Goal: Find specific fact: Find specific fact

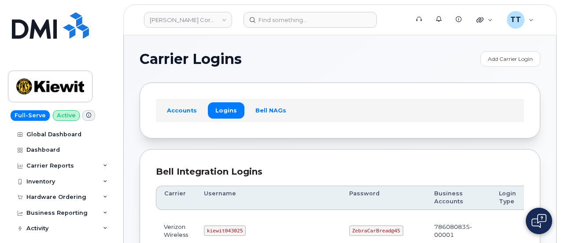
scroll to position [132, 0]
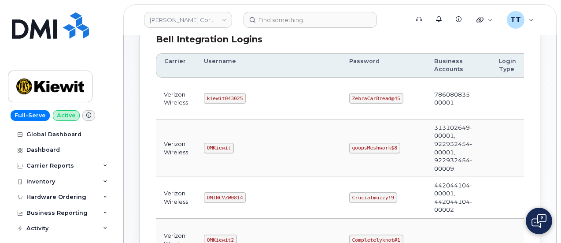
click at [213, 95] on code "kiewit043025" at bounding box center [225, 98] width 42 height 11
copy code "kiewit043025"
click at [258, 90] on td "kiewit043025" at bounding box center [268, 98] width 145 height 42
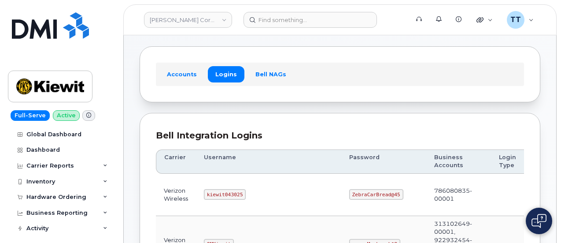
scroll to position [0, 0]
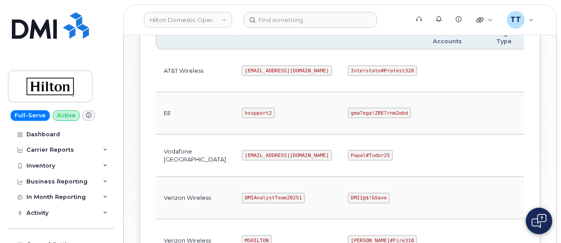
scroll to position [352, 0]
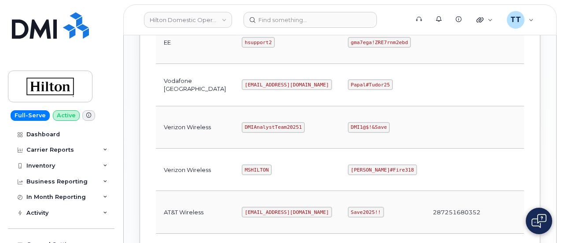
click at [242, 166] on code "MSHILTON" at bounding box center [257, 169] width 30 height 11
copy code "MSHILTON"
click at [348, 166] on code "Edward#Fire318" at bounding box center [382, 169] width 69 height 11
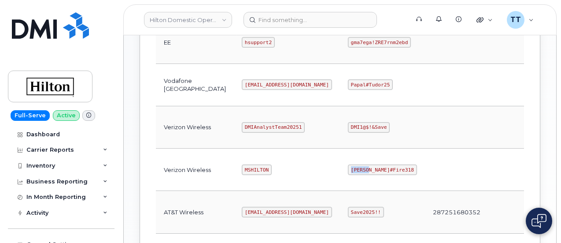
click at [348, 166] on code "Edward#Fire318" at bounding box center [382, 169] width 69 height 11
copy code "Edward#Fire318"
click at [370, 165] on td "Edward#Fire318" at bounding box center [382, 169] width 85 height 42
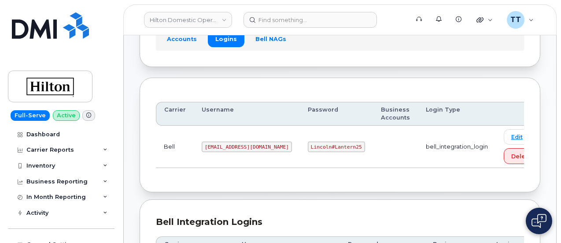
scroll to position [44, 0]
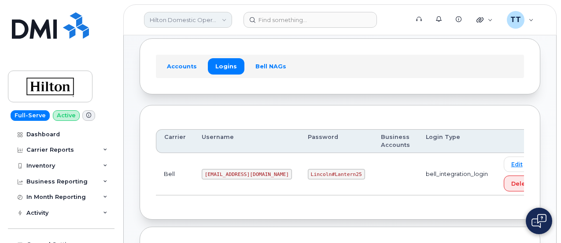
click at [175, 18] on link "Hilton Domestic Operating Company Inc" at bounding box center [188, 20] width 88 height 16
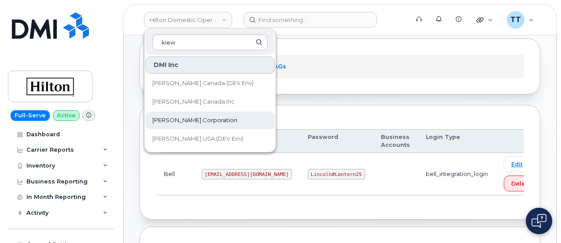
type input "kiew"
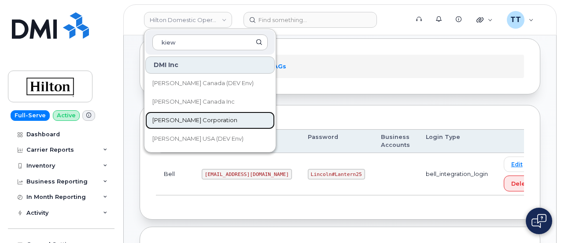
click at [203, 120] on span "[PERSON_NAME] Corporation" at bounding box center [194, 120] width 85 height 9
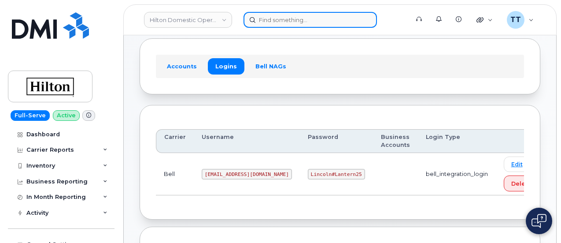
click at [287, 22] on input at bounding box center [309, 20] width 133 height 16
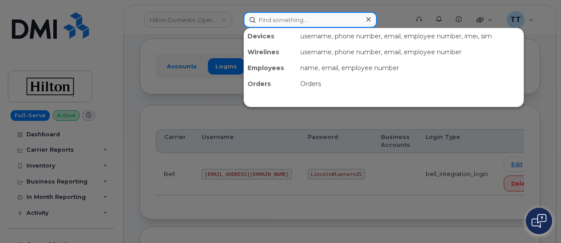
paste input "350352939124443"
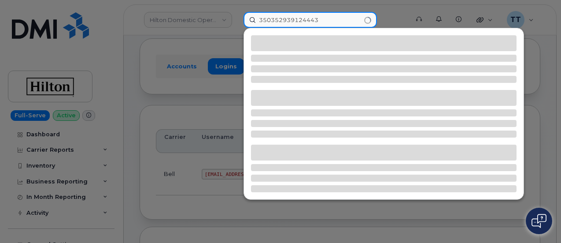
type input "350352939124443"
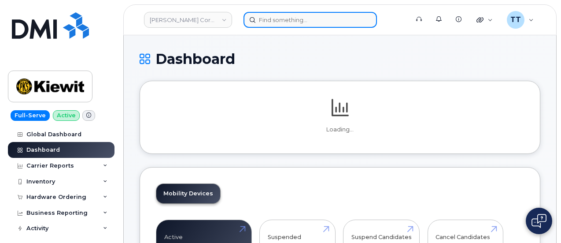
click at [292, 18] on input at bounding box center [309, 20] width 133 height 16
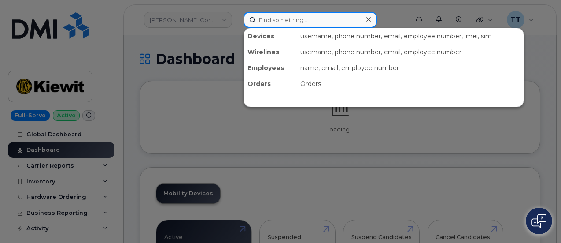
paste input "350352939124443"
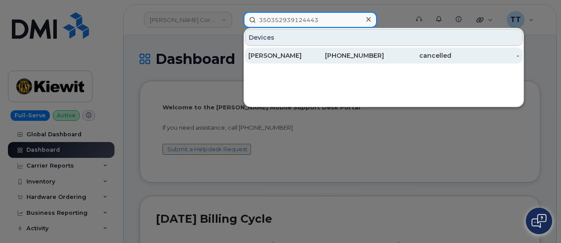
type input "350352939124443"
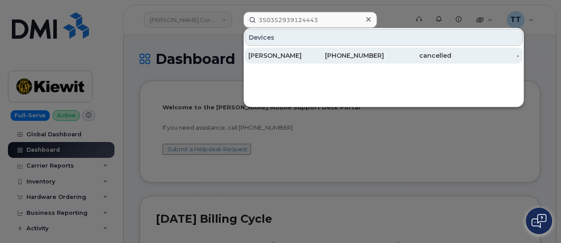
click at [310, 58] on div "OSAMA ALQWIREY" at bounding box center [282, 55] width 68 height 9
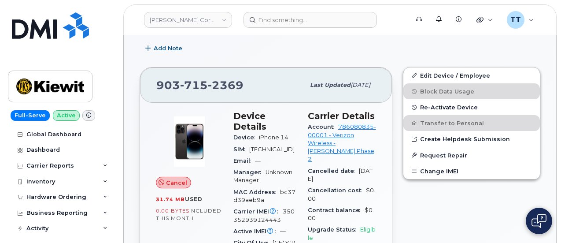
scroll to position [133, 0]
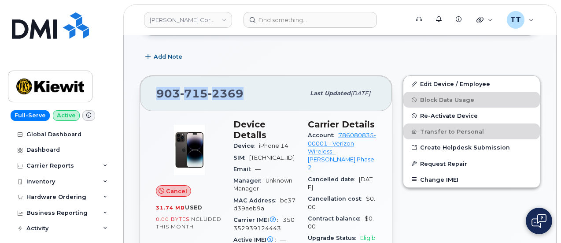
drag, startPoint x: 247, startPoint y: 92, endPoint x: 163, endPoint y: 89, distance: 83.7
click at [151, 89] on div "903 715 2369 Last updated Jun 05, 2025" at bounding box center [266, 93] width 252 height 35
copy span "903 715 2369"
click at [257, 96] on div "903 715 2369" at bounding box center [230, 93] width 148 height 18
click at [249, 91] on div "903 715 2369" at bounding box center [230, 93] width 148 height 18
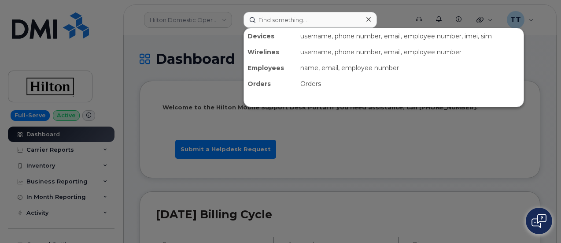
click at [319, 152] on div at bounding box center [280, 121] width 561 height 243
